Goal: Find specific page/section

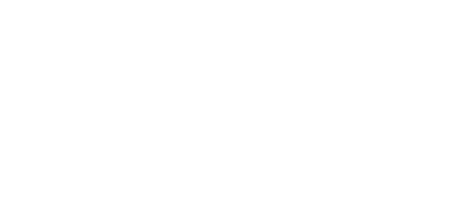
scroll to position [63, 0]
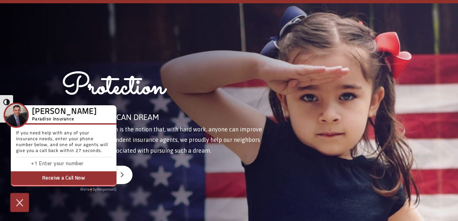
click at [20, 203] on img at bounding box center [19, 202] width 11 height 11
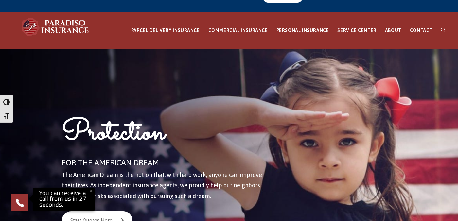
scroll to position [14, 0]
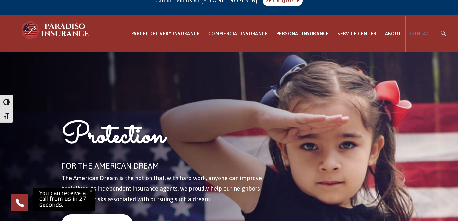
click at [418, 41] on link "CONTACT" at bounding box center [421, 34] width 31 height 36
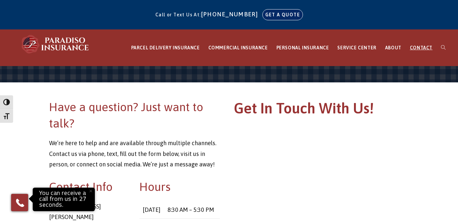
click at [270, 14] on link "GET A QUOTE" at bounding box center [283, 14] width 40 height 10
